Goal: Task Accomplishment & Management: Manage account settings

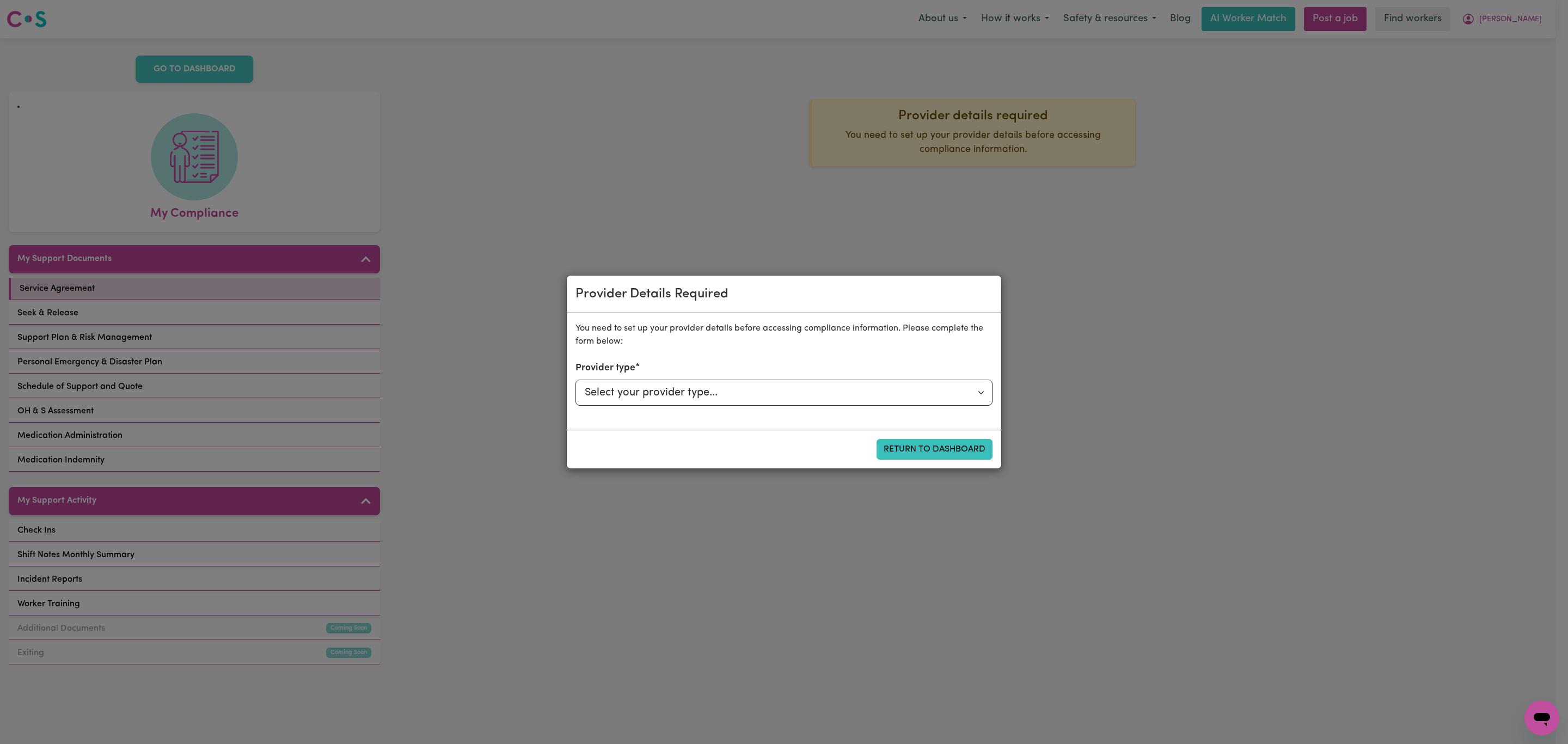
click at [1064, 407] on div "Provider Details Required You need to set up your provider details before acces…" at bounding box center [784, 372] width 1568 height 744
click at [933, 446] on button "Return to Dashboard" at bounding box center [934, 450] width 116 height 21
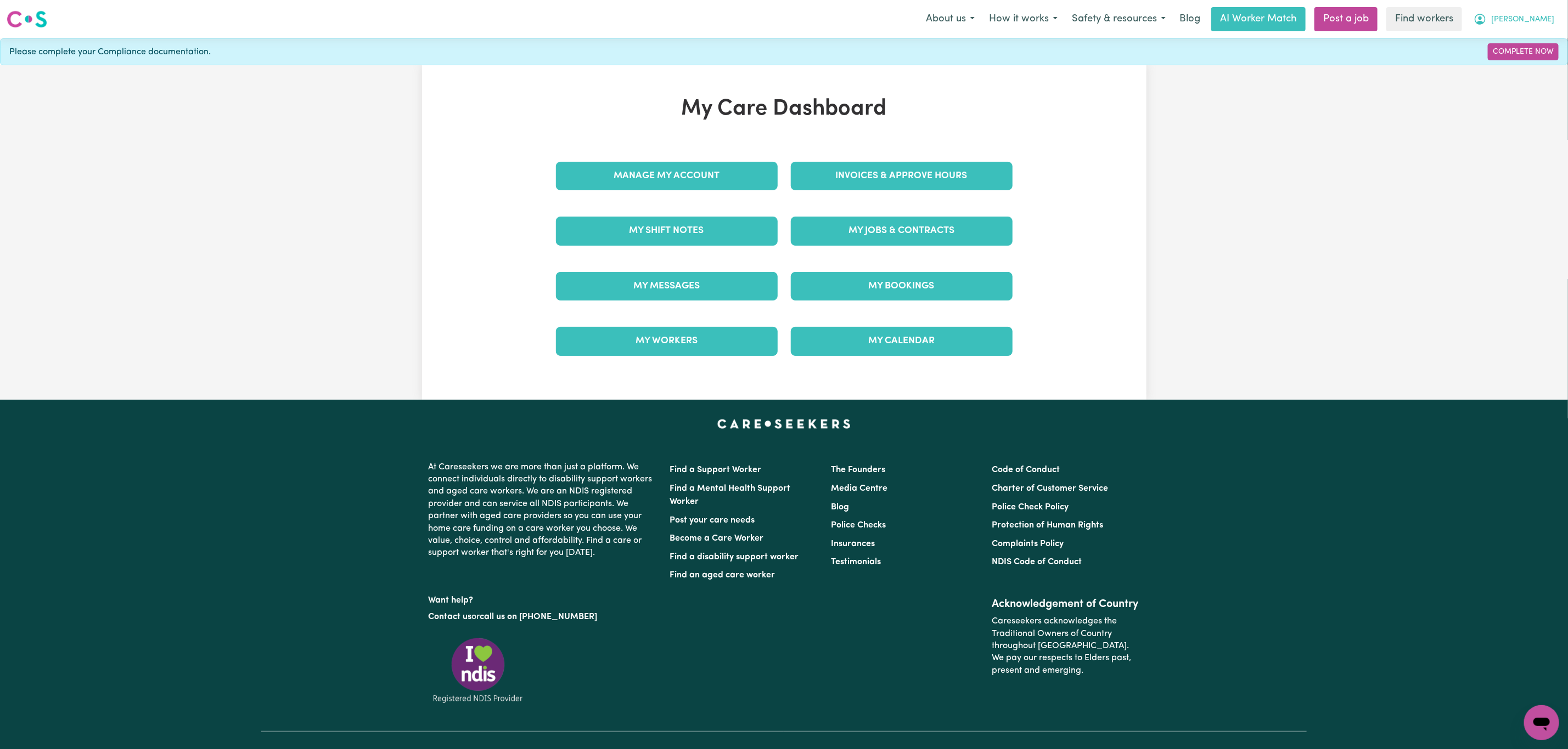
click at [1536, 11] on button "[PERSON_NAME]" at bounding box center [1514, 19] width 95 height 23
click at [1495, 60] on link "Logout" at bounding box center [1517, 63] width 87 height 21
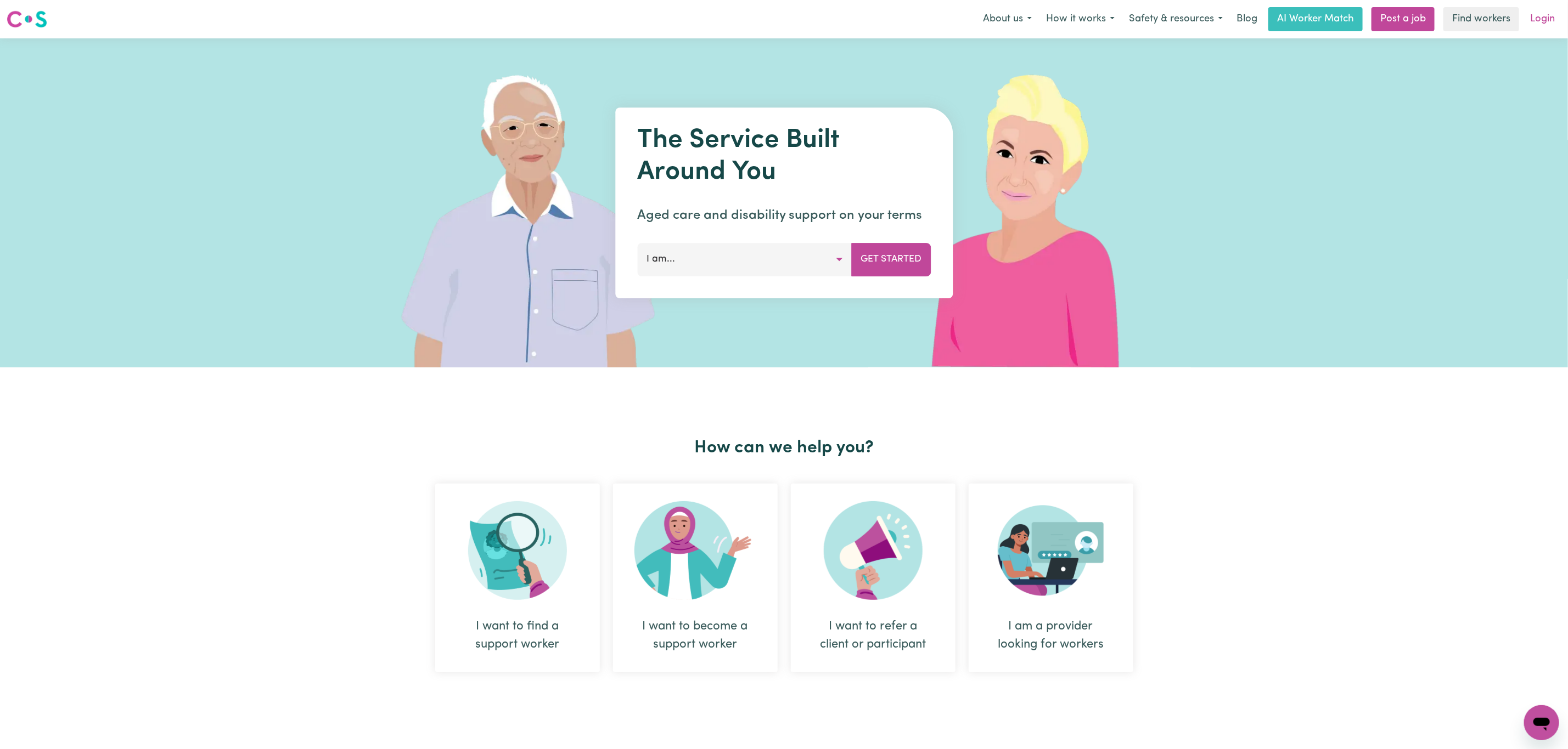
click at [1544, 28] on link "Login" at bounding box center [1542, 19] width 38 height 25
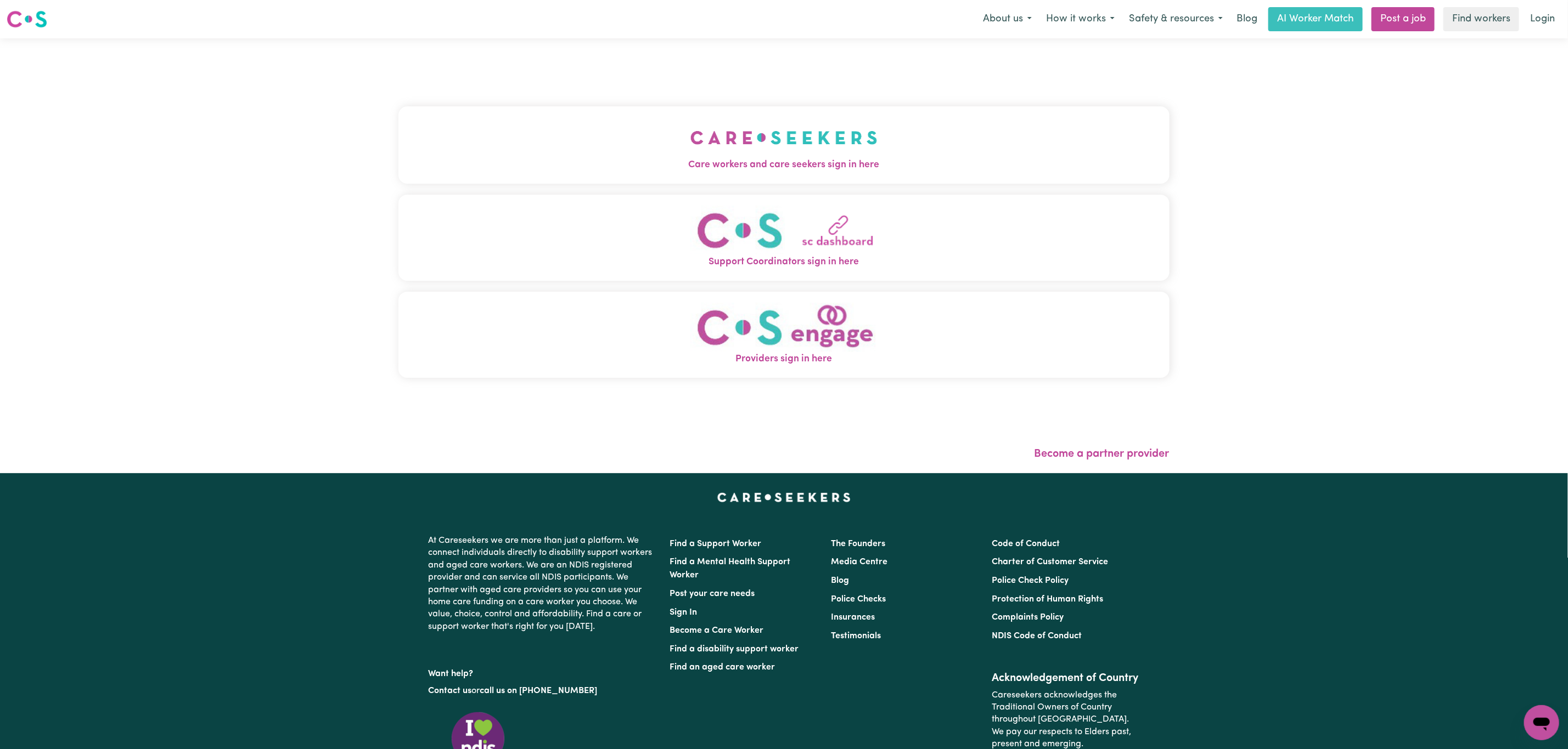
click at [790, 130] on img "Care workers and care seekers sign in here" at bounding box center [784, 138] width 187 height 40
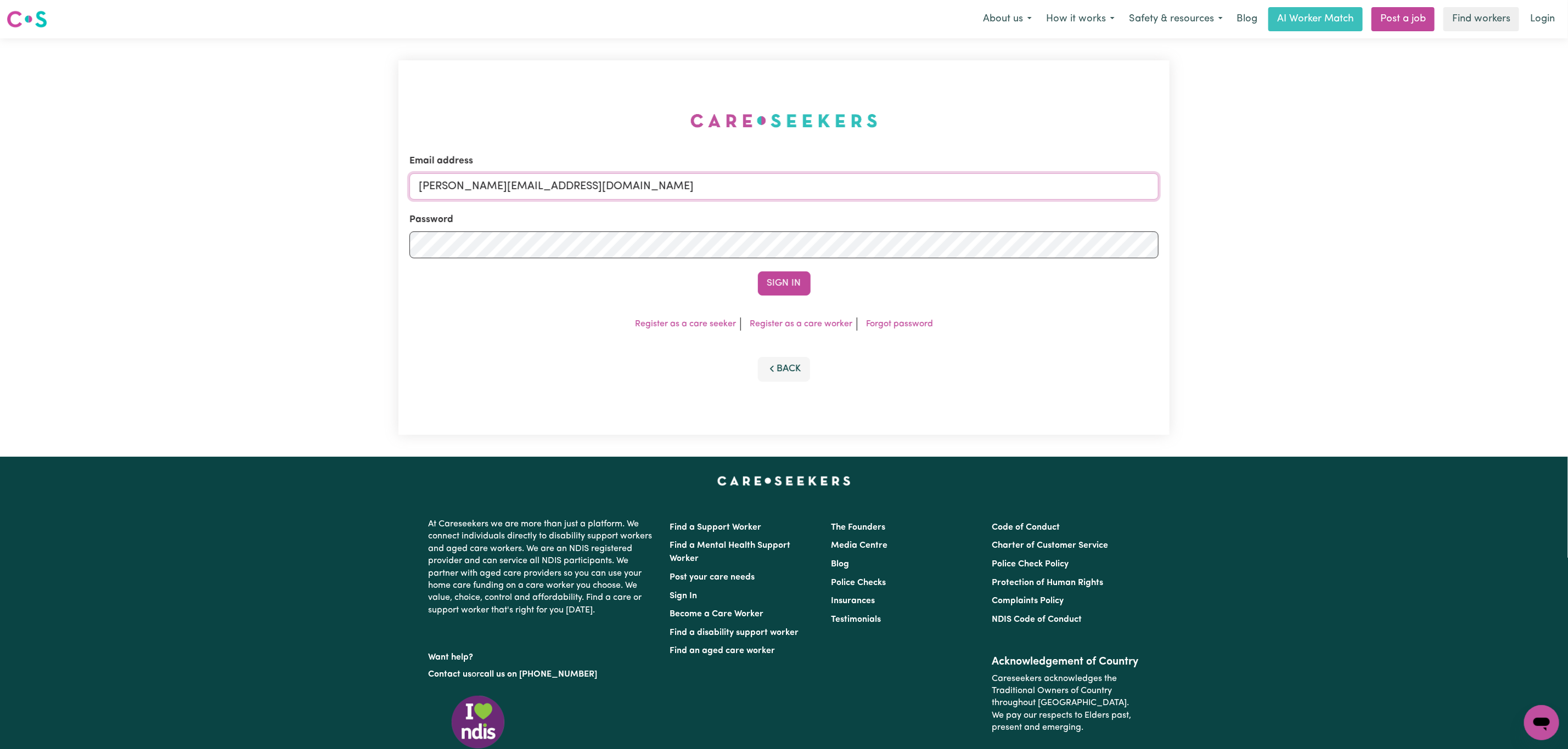
click at [524, 187] on input "[PERSON_NAME][EMAIL_ADDRESS][DOMAIN_NAME]" at bounding box center [784, 187] width 749 height 26
drag, startPoint x: 476, startPoint y: 187, endPoint x: 739, endPoint y: 195, distance: 263.1
click at [739, 195] on input "[EMAIL_ADDRESS][PERSON_NAME][DOMAIN_NAME]" at bounding box center [784, 187] width 749 height 26
type input "superuser~[PERSON_NAME][EMAIL_ADDRESS][PERSON_NAME][DOMAIN_NAME]"
click at [791, 286] on button "Sign In" at bounding box center [784, 284] width 53 height 25
